Goal: Task Accomplishment & Management: Manage account settings

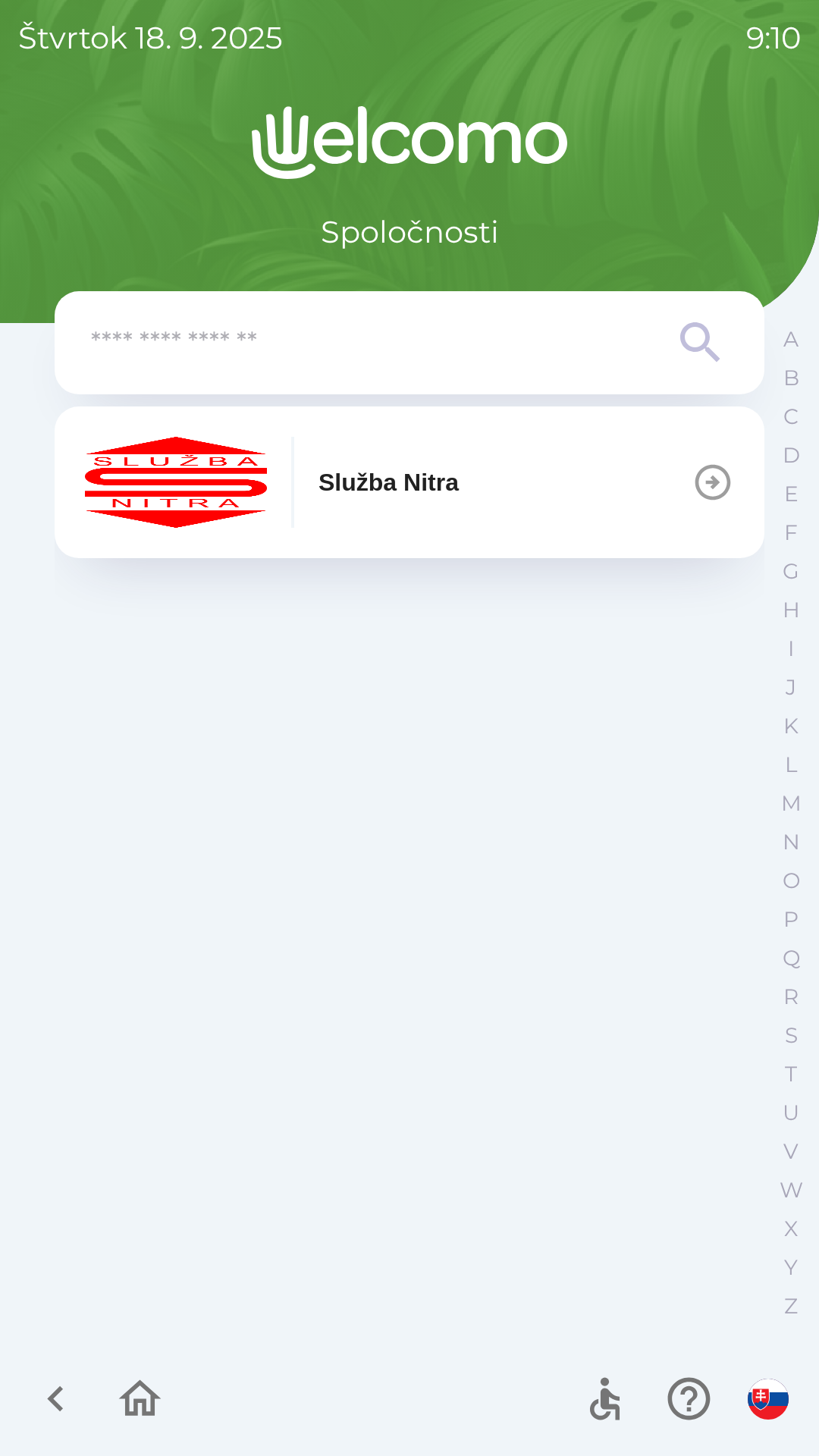
click at [708, 339] on icon at bounding box center [700, 342] width 40 height 40
click at [704, 339] on icon at bounding box center [701, 343] width 55 height 55
click at [704, 499] on icon "button" at bounding box center [713, 482] width 42 height 42
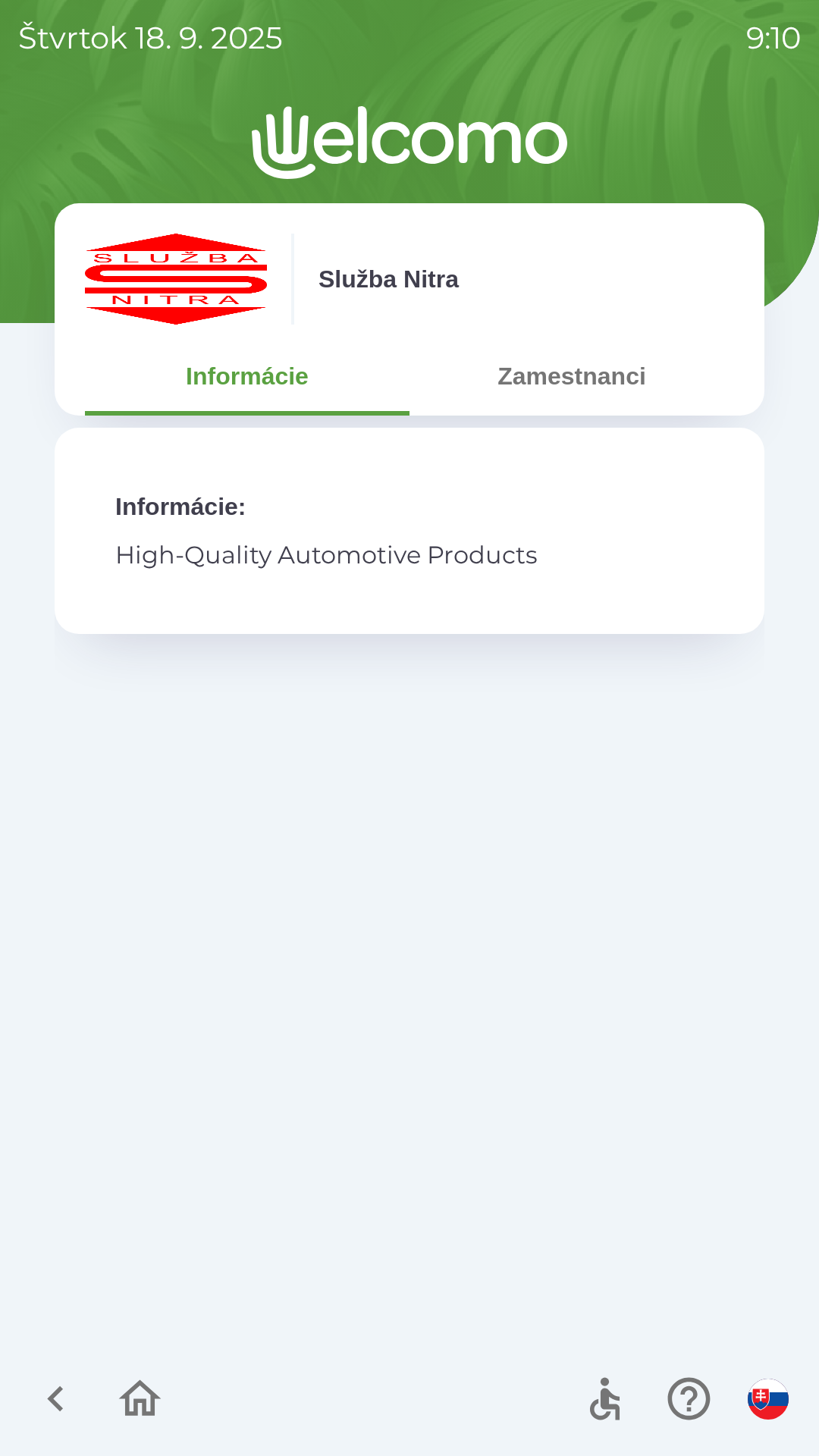
click at [641, 372] on button "Zamestnanci" at bounding box center [571, 376] width 324 height 55
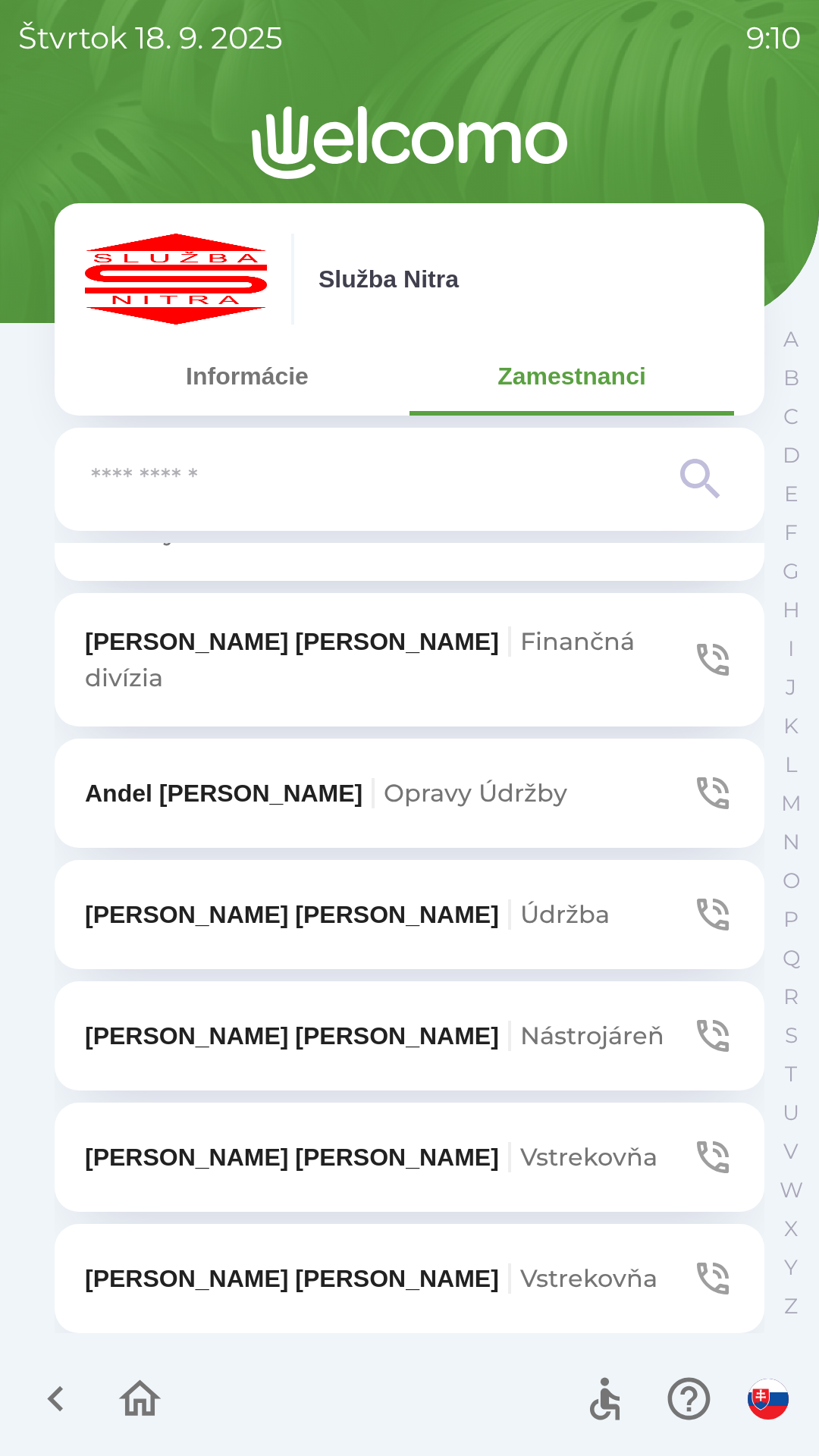
scroll to position [3156, 0]
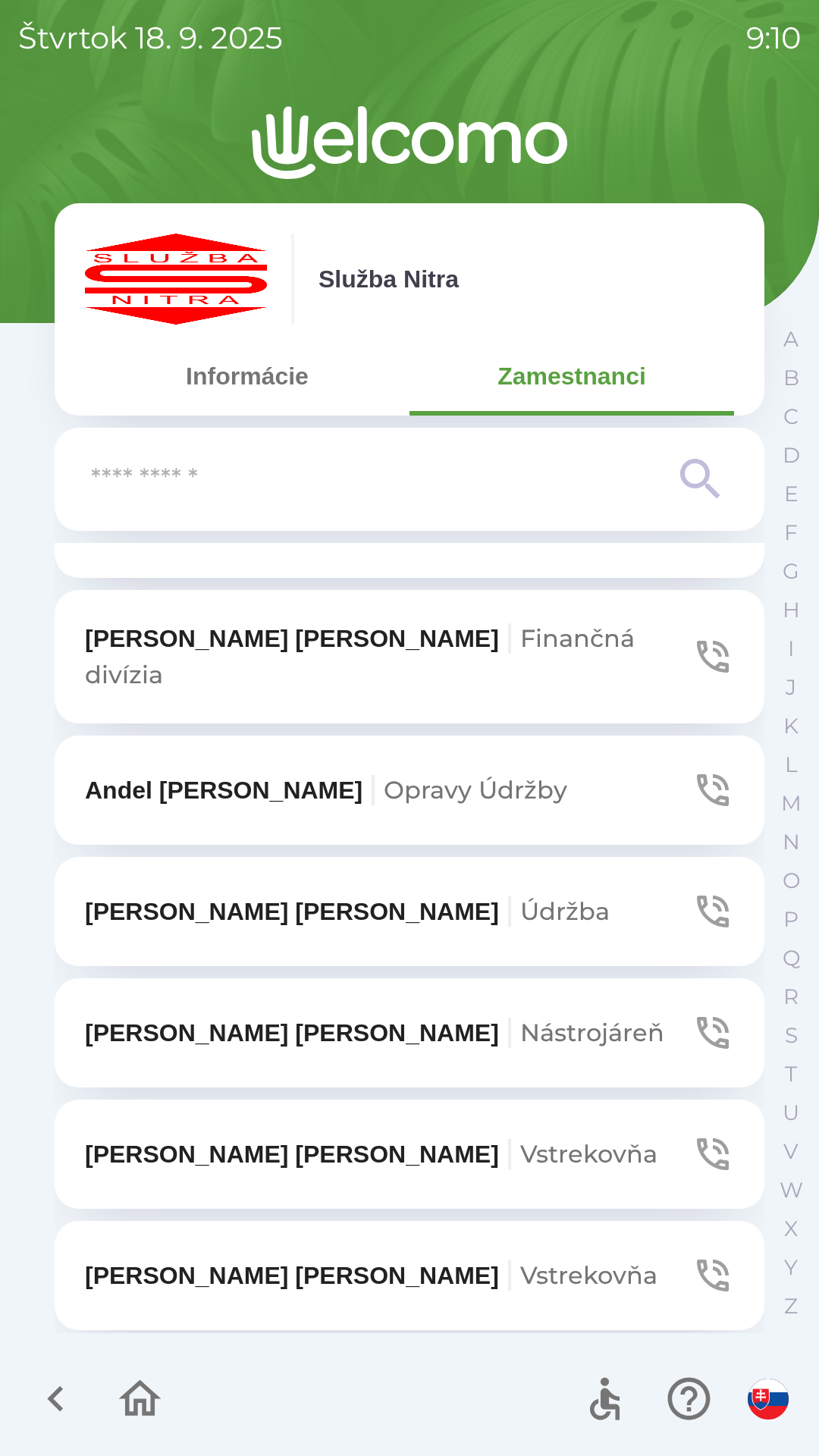
click at [216, 893] on p "[PERSON_NAME]" at bounding box center [347, 911] width 525 height 36
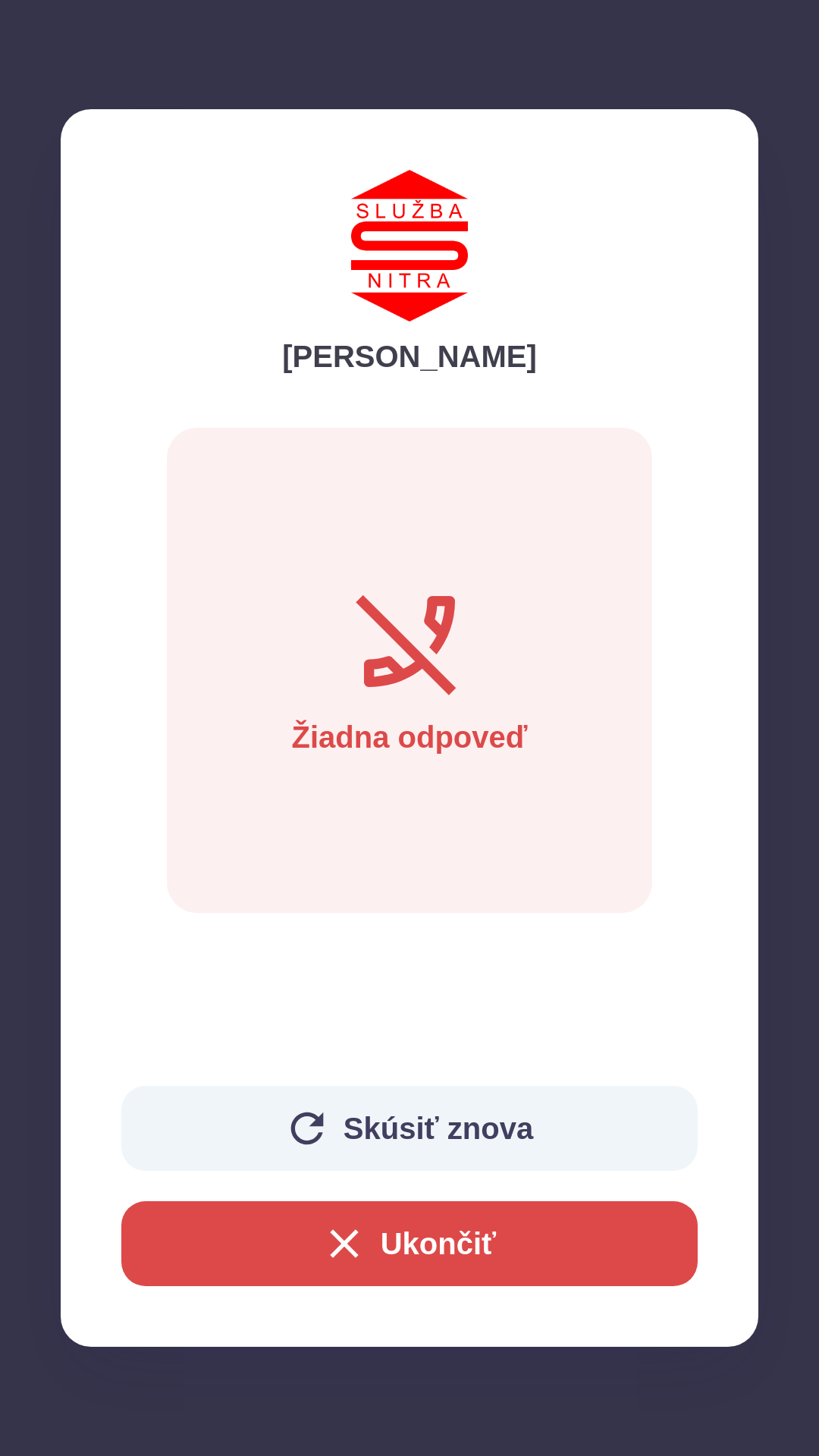
click at [367, 1236] on button "Ukončiť" at bounding box center [409, 1243] width 576 height 85
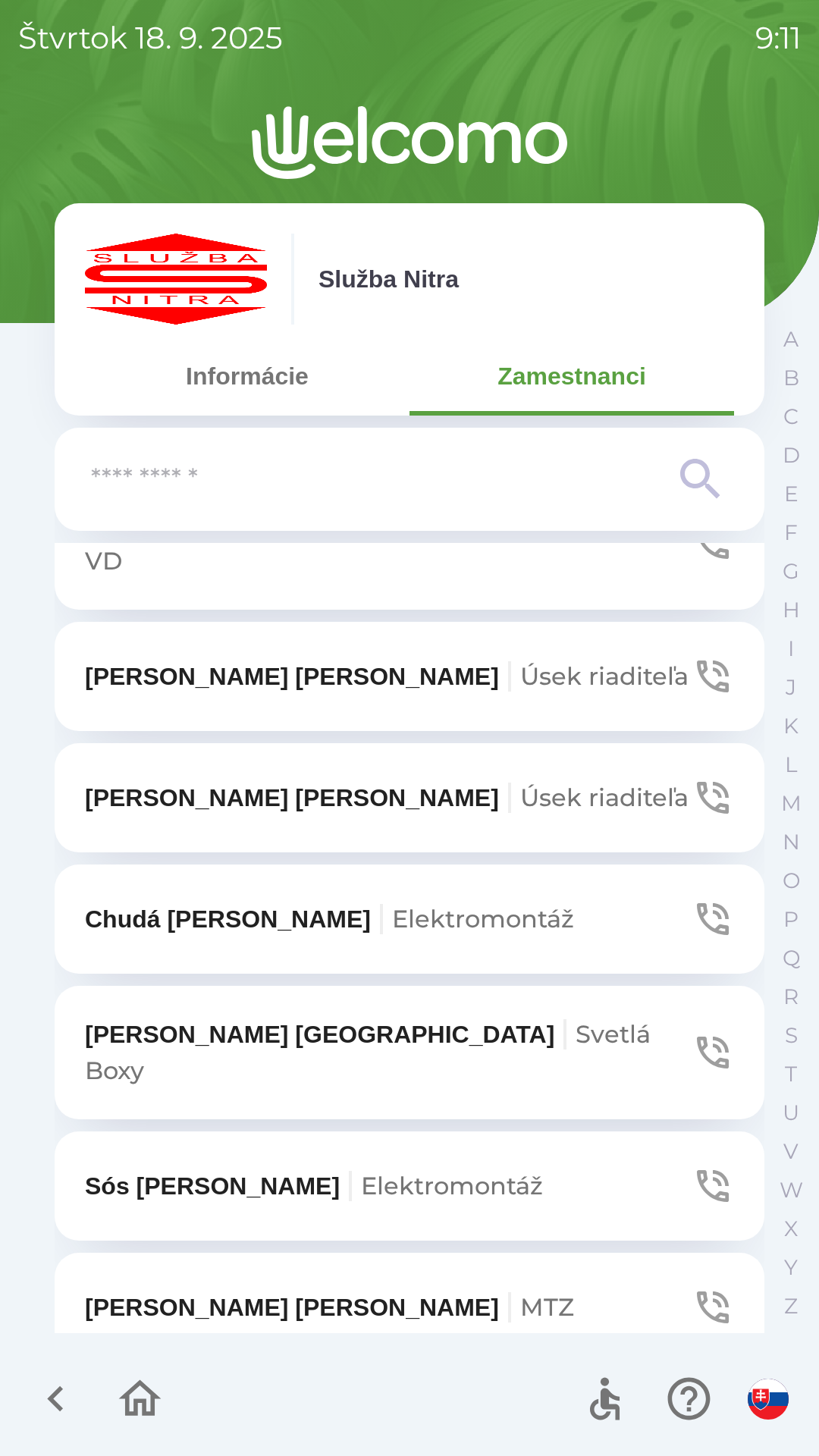
scroll to position [5992, 0]
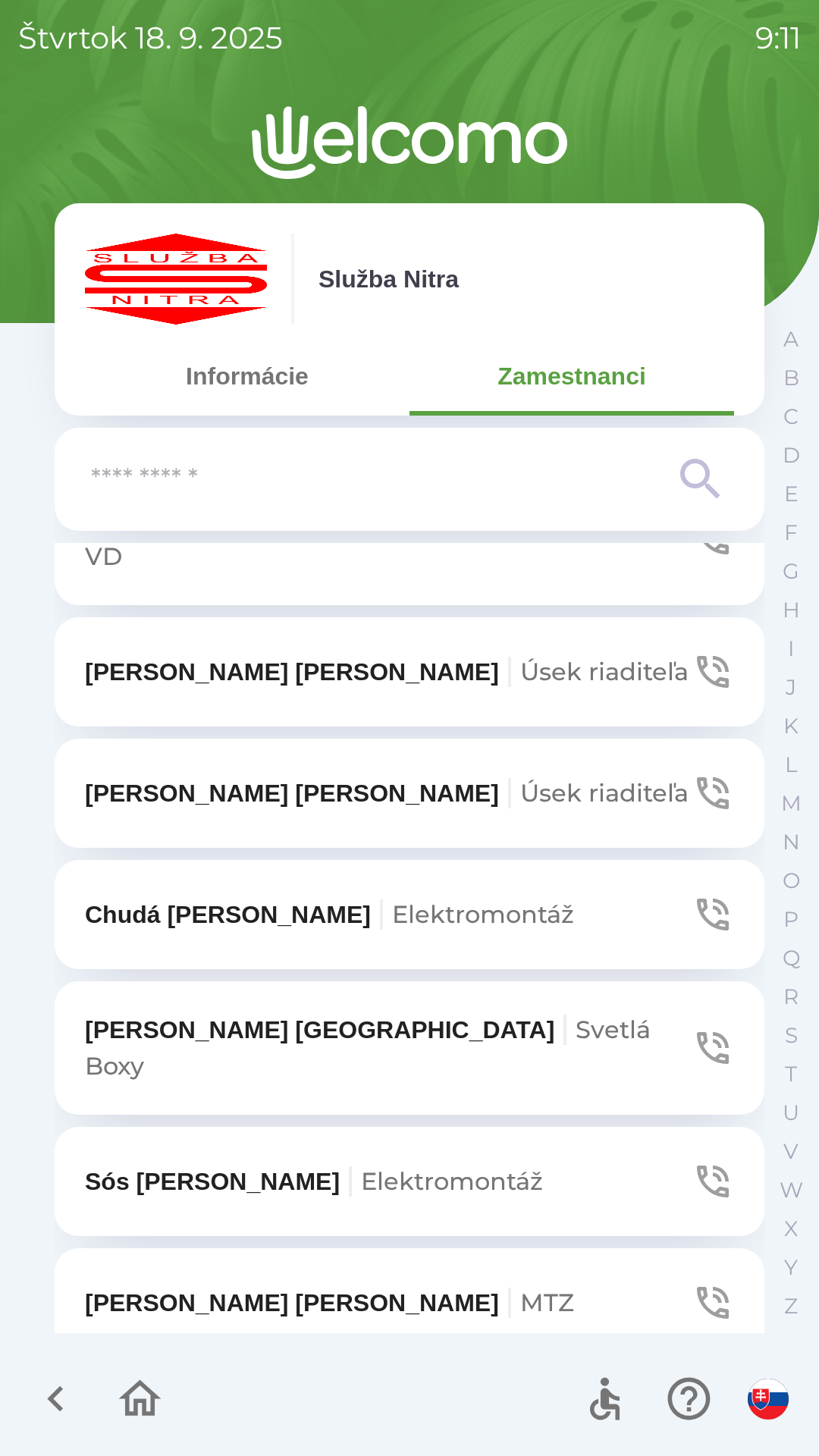
click at [248, 775] on p "[PERSON_NAME] riaditeľa" at bounding box center [386, 792] width 603 height 36
